Goal: Register for event/course

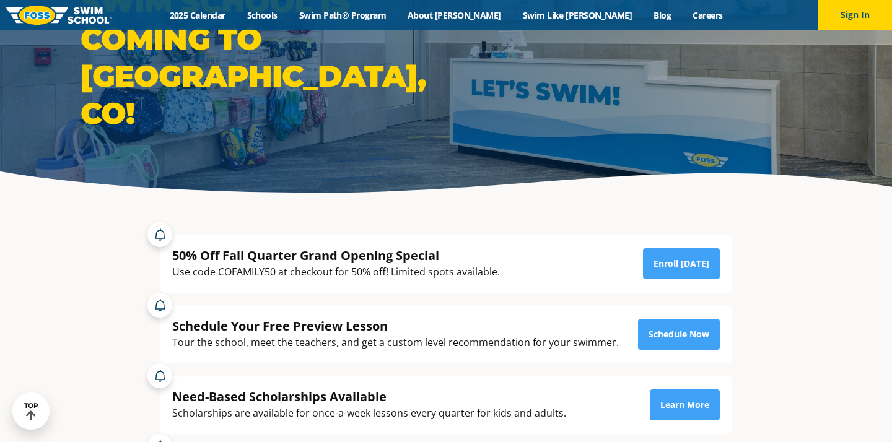
scroll to position [108, 0]
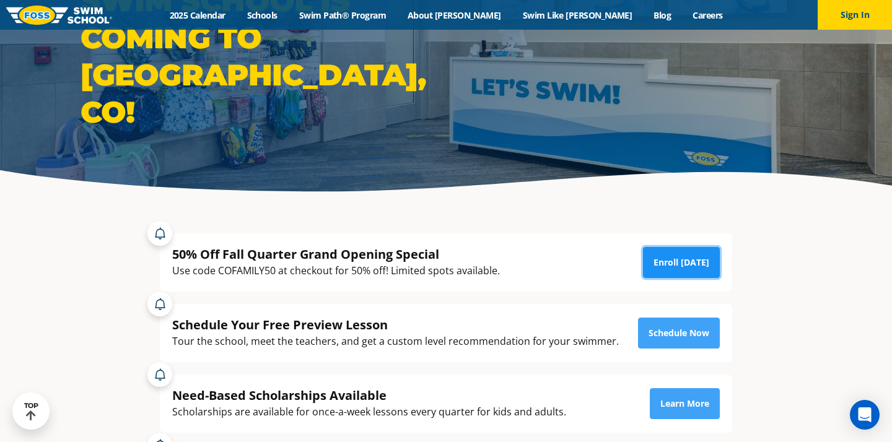
click at [658, 261] on link "Enroll [DATE]" at bounding box center [681, 262] width 77 height 31
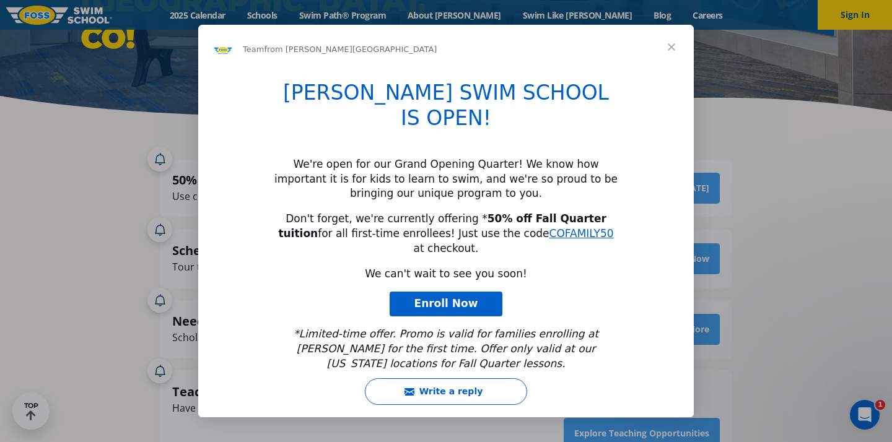
scroll to position [185, 0]
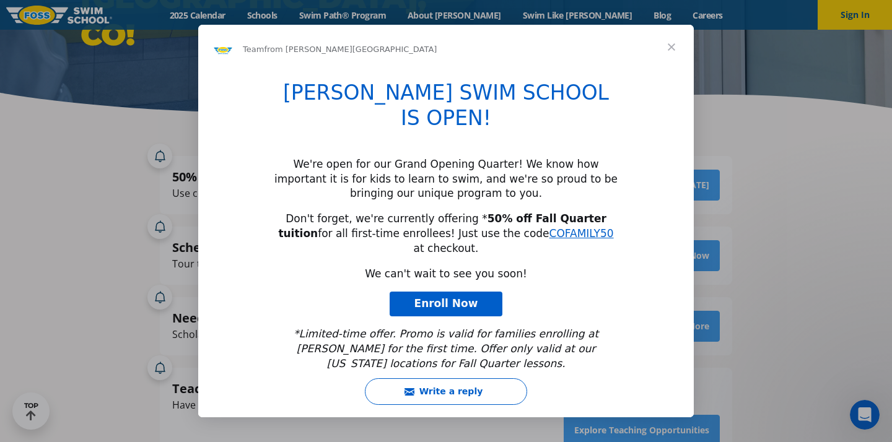
click at [470, 297] on span "Enroll Now" at bounding box center [446, 303] width 64 height 12
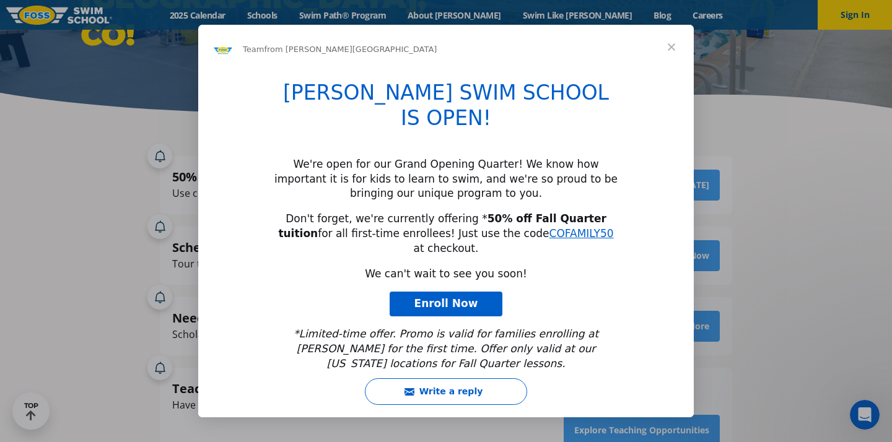
click at [667, 62] on span "Close" at bounding box center [671, 47] width 45 height 45
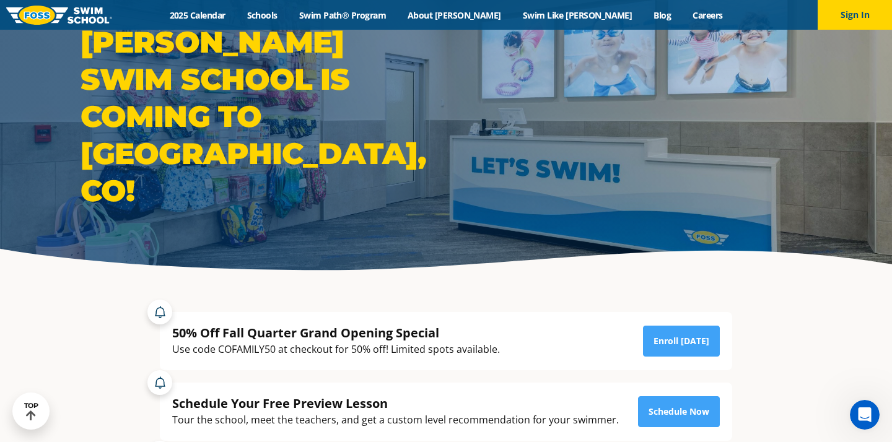
scroll to position [0, 0]
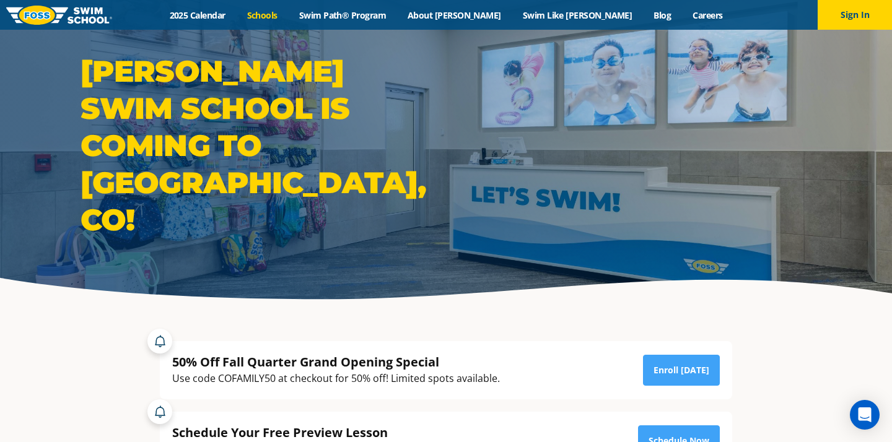
click at [288, 17] on link "Schools" at bounding box center [262, 15] width 52 height 12
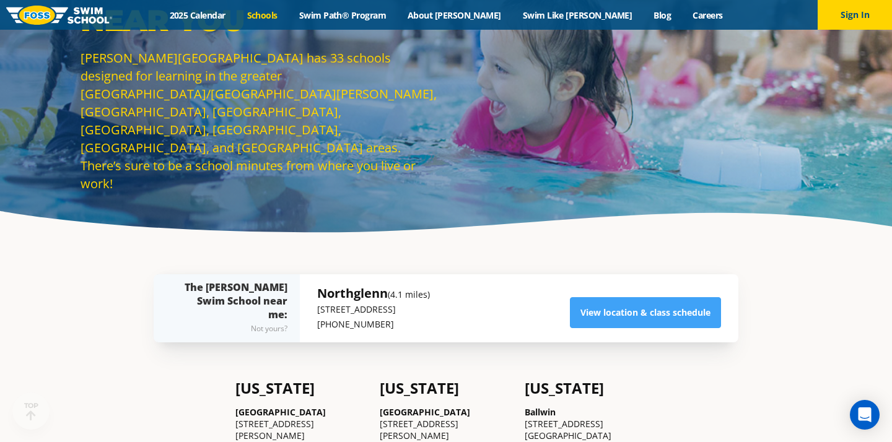
scroll to position [82, 0]
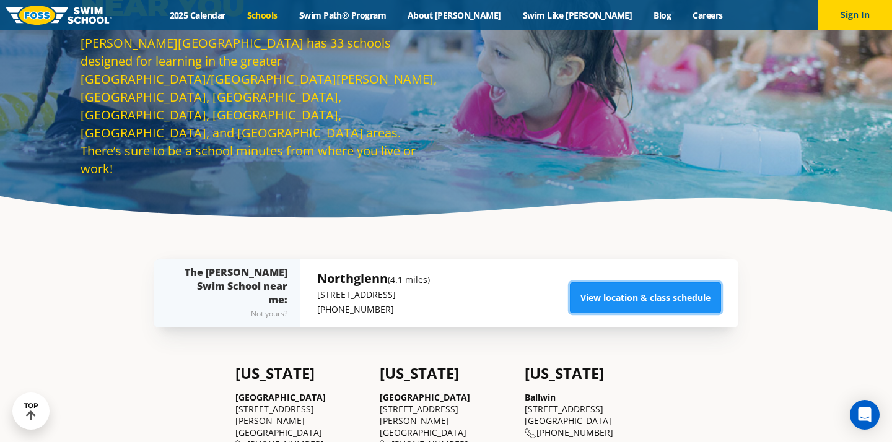
click at [621, 301] on link "View location & class schedule" at bounding box center [645, 297] width 151 height 31
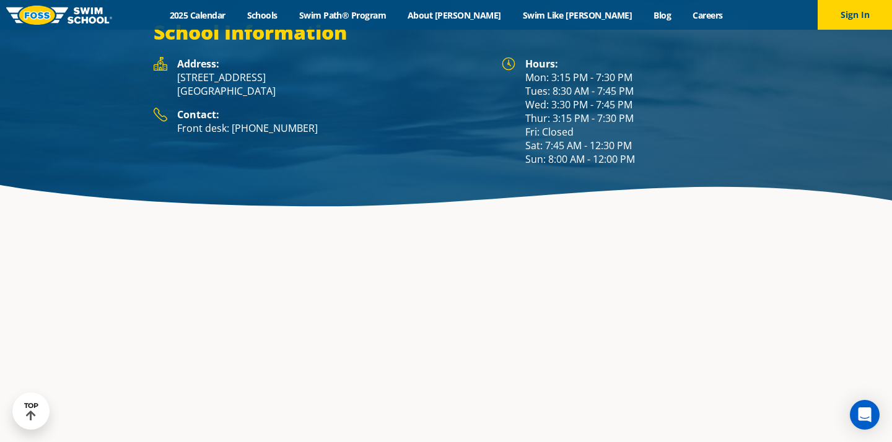
scroll to position [1863, 0]
